Goal: Information Seeking & Learning: Learn about a topic

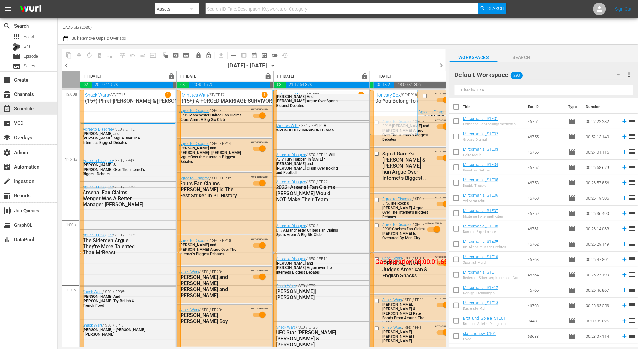
scroll to position [0, 313]
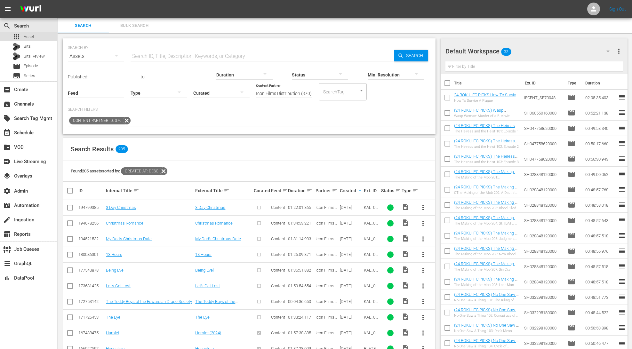
click at [39, 36] on div "apps Asset" at bounding box center [28, 36] width 57 height 9
click at [138, 24] on span "Bulk Search" at bounding box center [135, 25] width 44 height 7
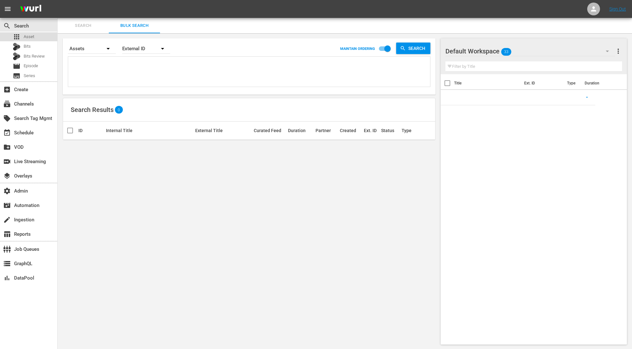
click at [31, 36] on span "Asset" at bounding box center [29, 37] width 11 height 6
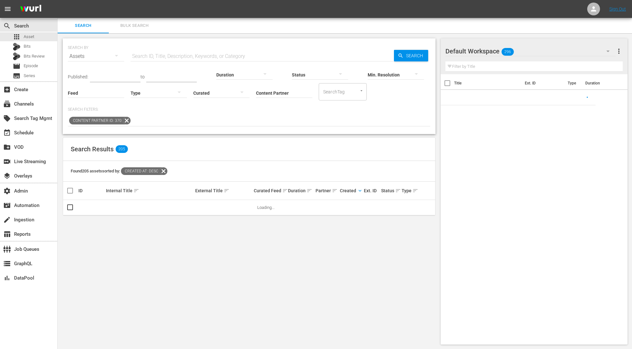
click at [92, 22] on span "Search" at bounding box center [83, 25] width 44 height 7
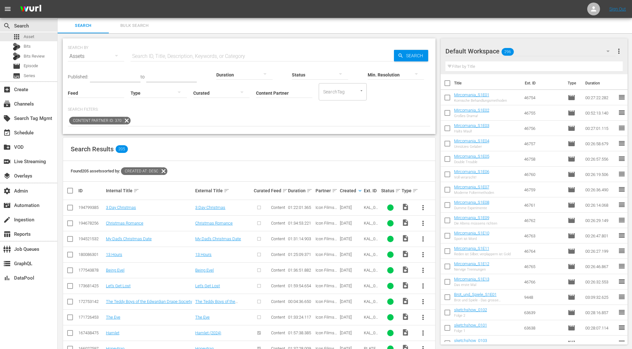
click at [302, 93] on input "Content Partner" at bounding box center [284, 93] width 56 height 23
click at [313, 113] on div "Icon Films Distribution (370)" at bounding box center [308, 110] width 94 height 15
type input "Icon Films Distribution (370)"
click at [157, 94] on div at bounding box center [159, 93] width 56 height 18
click at [153, 103] on div "Ad" at bounding box center [159, 102] width 56 height 10
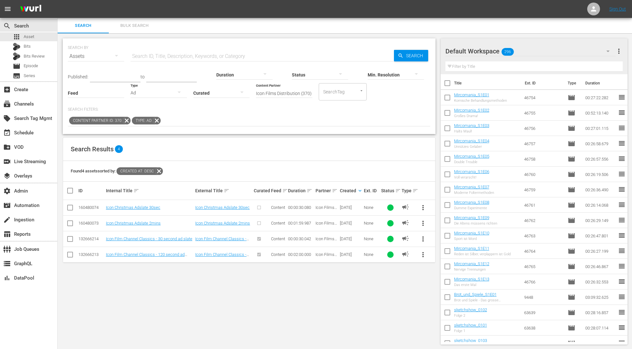
click at [335, 91] on input "SearchTag" at bounding box center [334, 92] width 24 height 12
type input "i"
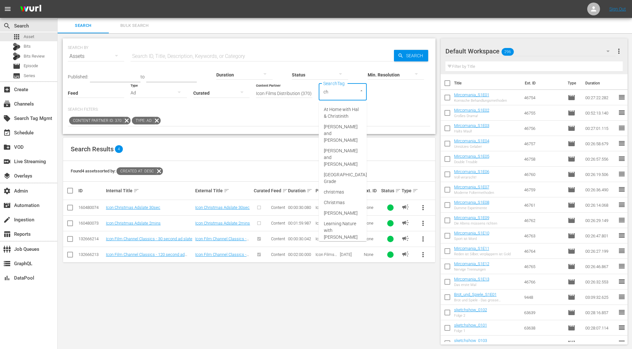
type input "c"
click at [289, 103] on input "Icon Films Distribution (370)" at bounding box center [284, 93] width 56 height 23
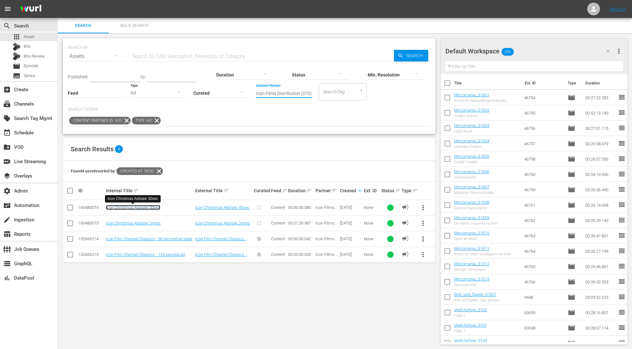
click at [154, 207] on link "Icon Christmas Adslate 30sec" at bounding box center [133, 207] width 54 height 5
click at [156, 225] on link "Icon Christmas Adslate 2mins" at bounding box center [133, 223] width 55 height 5
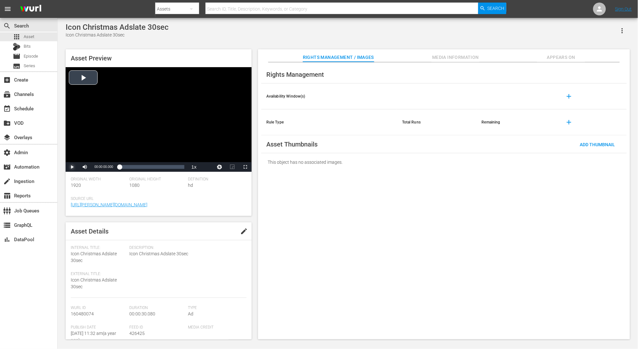
click at [72, 167] on span "Video Player" at bounding box center [72, 167] width 0 height 0
